Goal: Find specific page/section: Find specific page/section

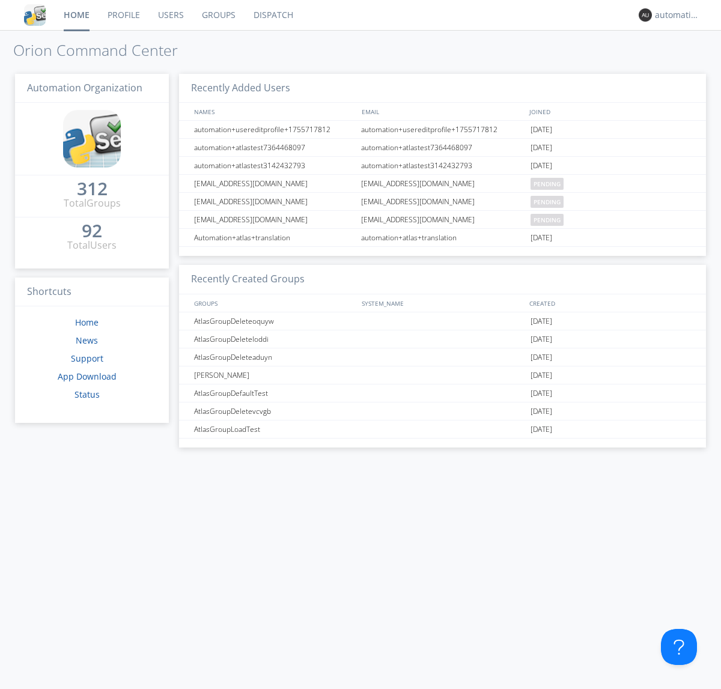
click at [272, 15] on link "Dispatch" at bounding box center [274, 15] width 58 height 30
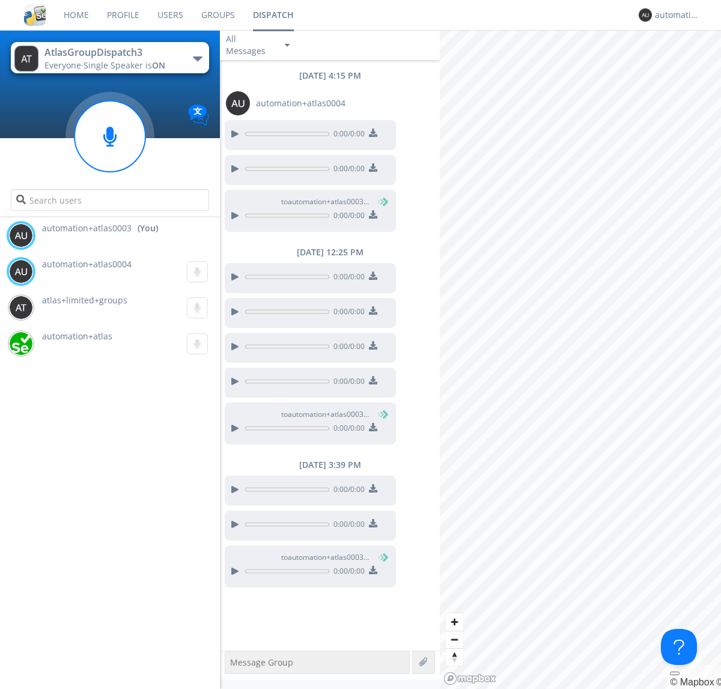
click at [197, 58] on div "button" at bounding box center [198, 58] width 10 height 5
click at [0, 0] on span "AtlasGroupDispatch" at bounding box center [0, 0] width 0 height 0
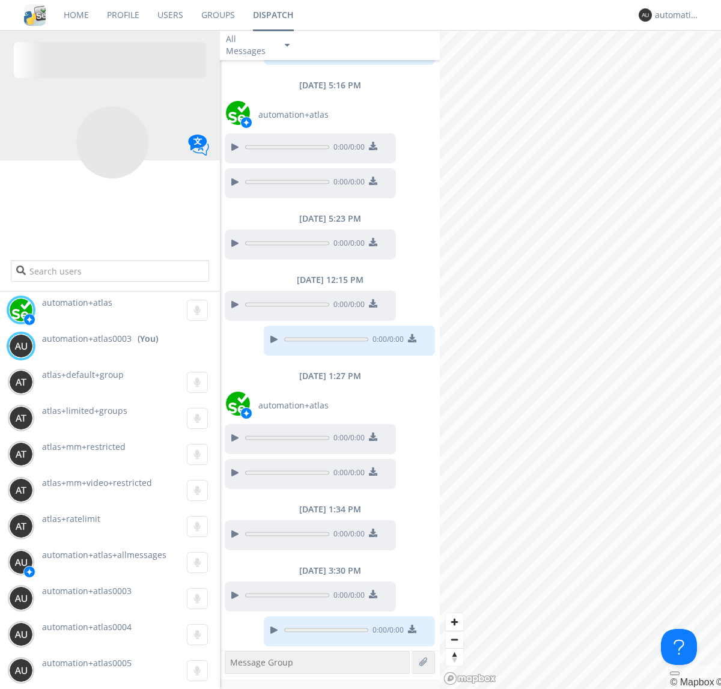
scroll to position [159, 0]
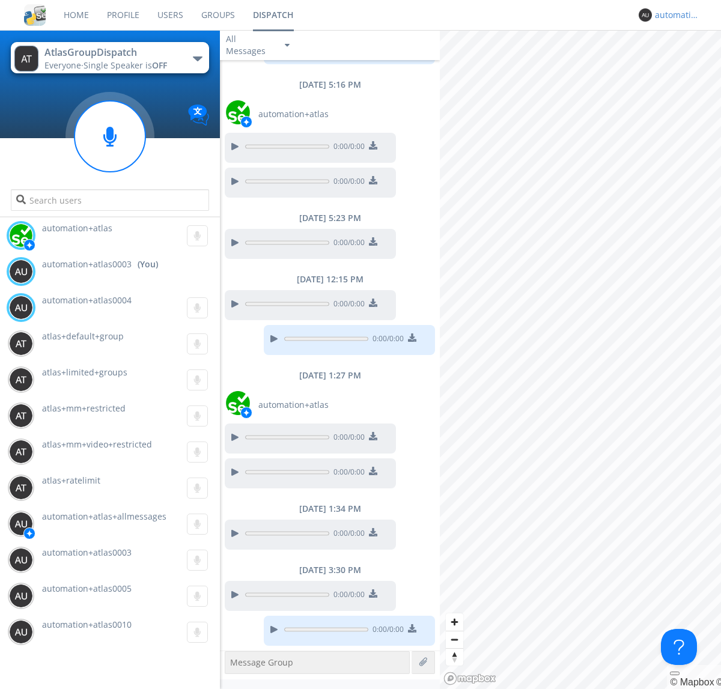
click at [674, 15] on div "automation+atlas0003" at bounding box center [677, 15] width 45 height 12
